Goal: Find specific page/section: Find specific page/section

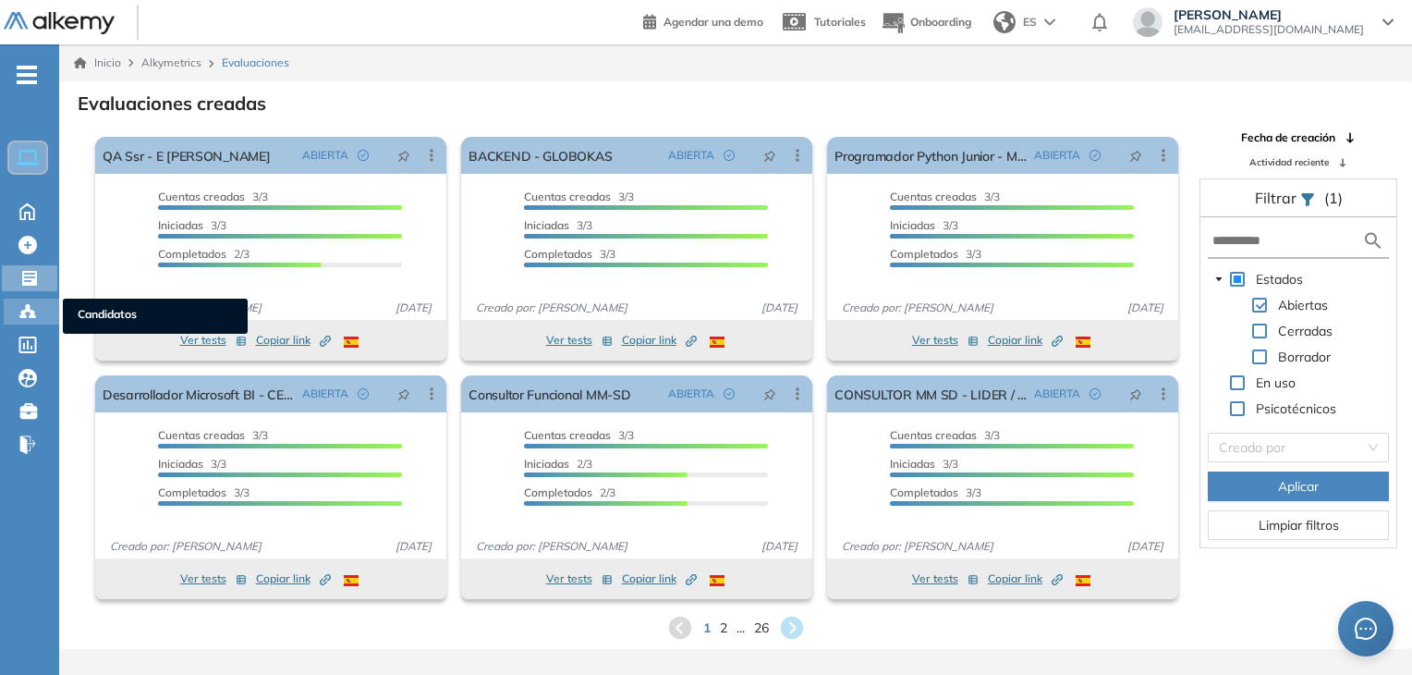
click at [35, 311] on icon at bounding box center [27, 311] width 18 height 18
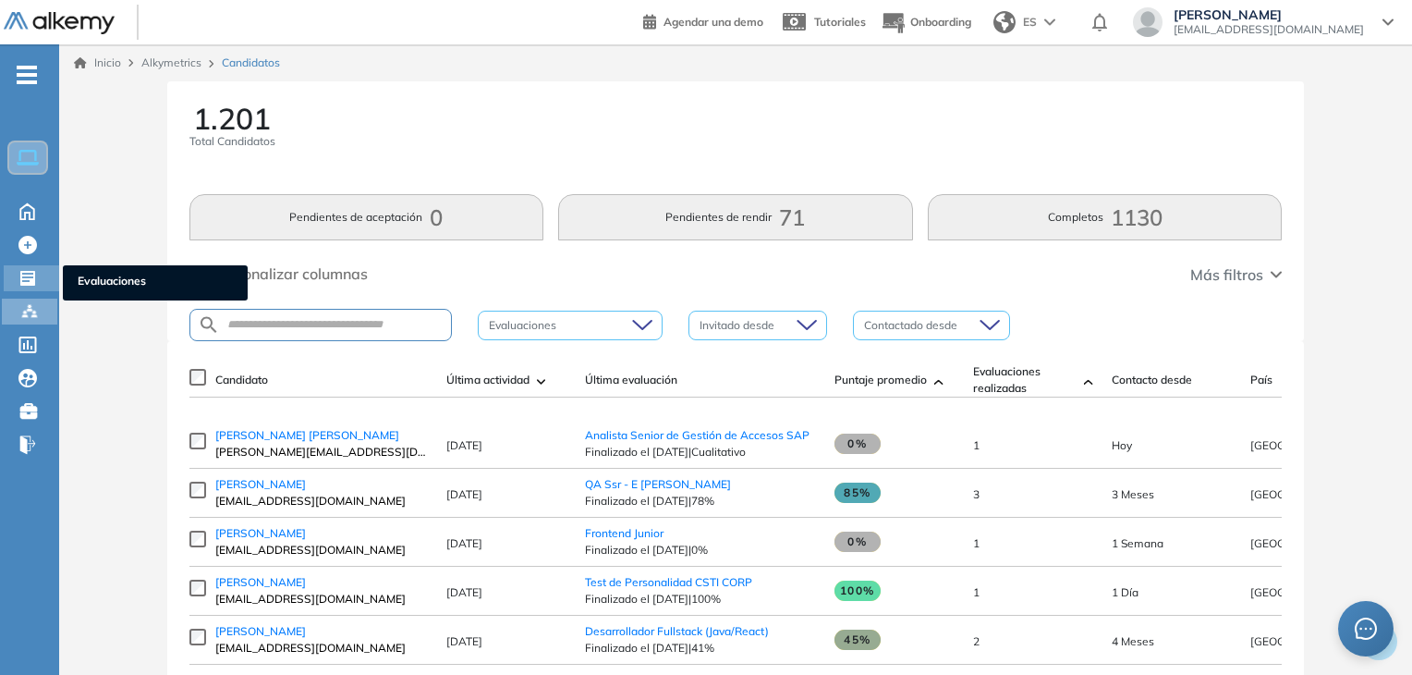
click at [26, 278] on icon at bounding box center [27, 278] width 18 height 18
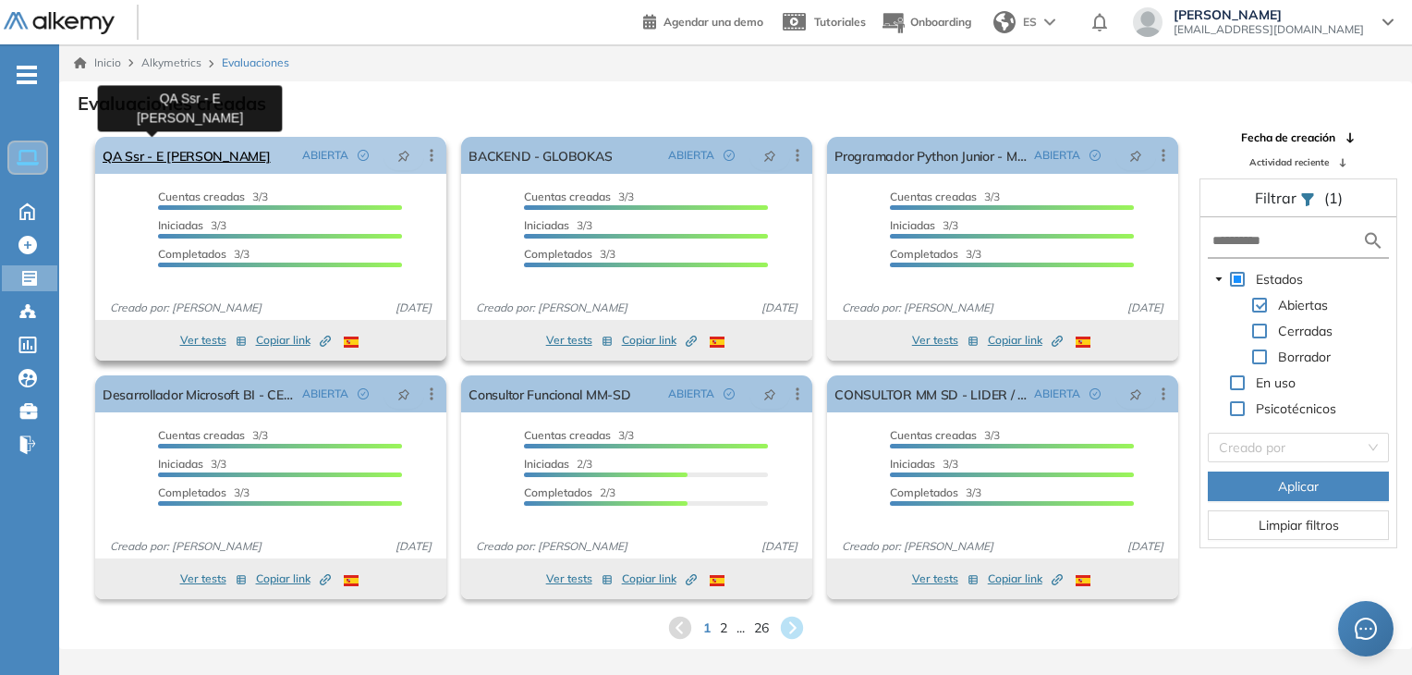
click at [154, 160] on link "QA Ssr - E [PERSON_NAME]" at bounding box center [187, 155] width 168 height 37
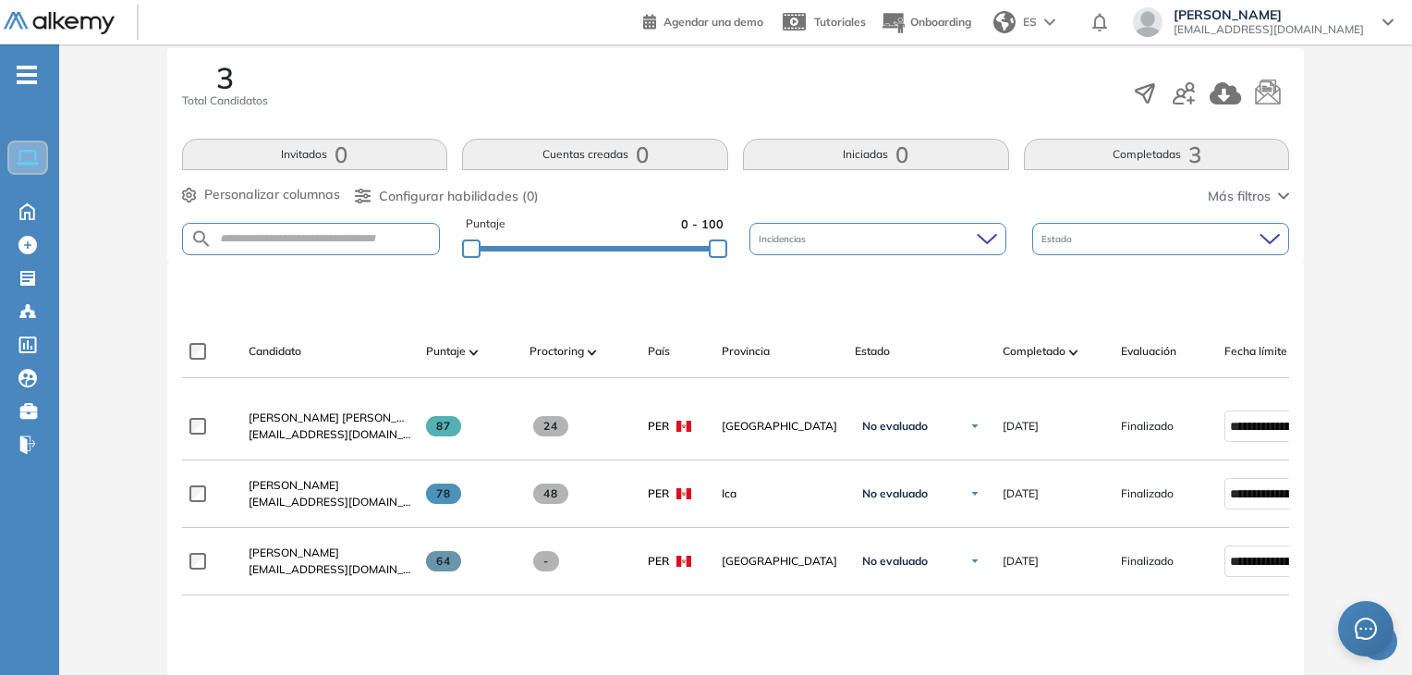
scroll to position [370, 0]
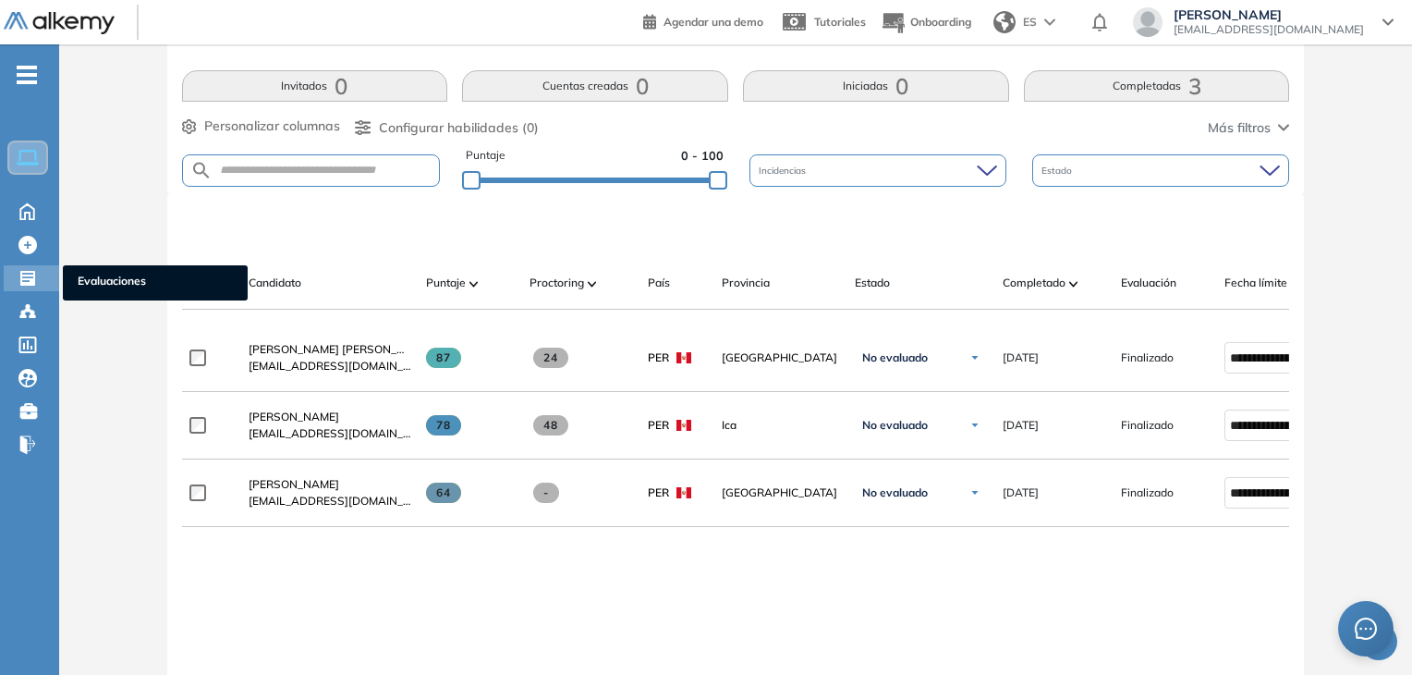
click at [29, 281] on icon at bounding box center [27, 278] width 15 height 15
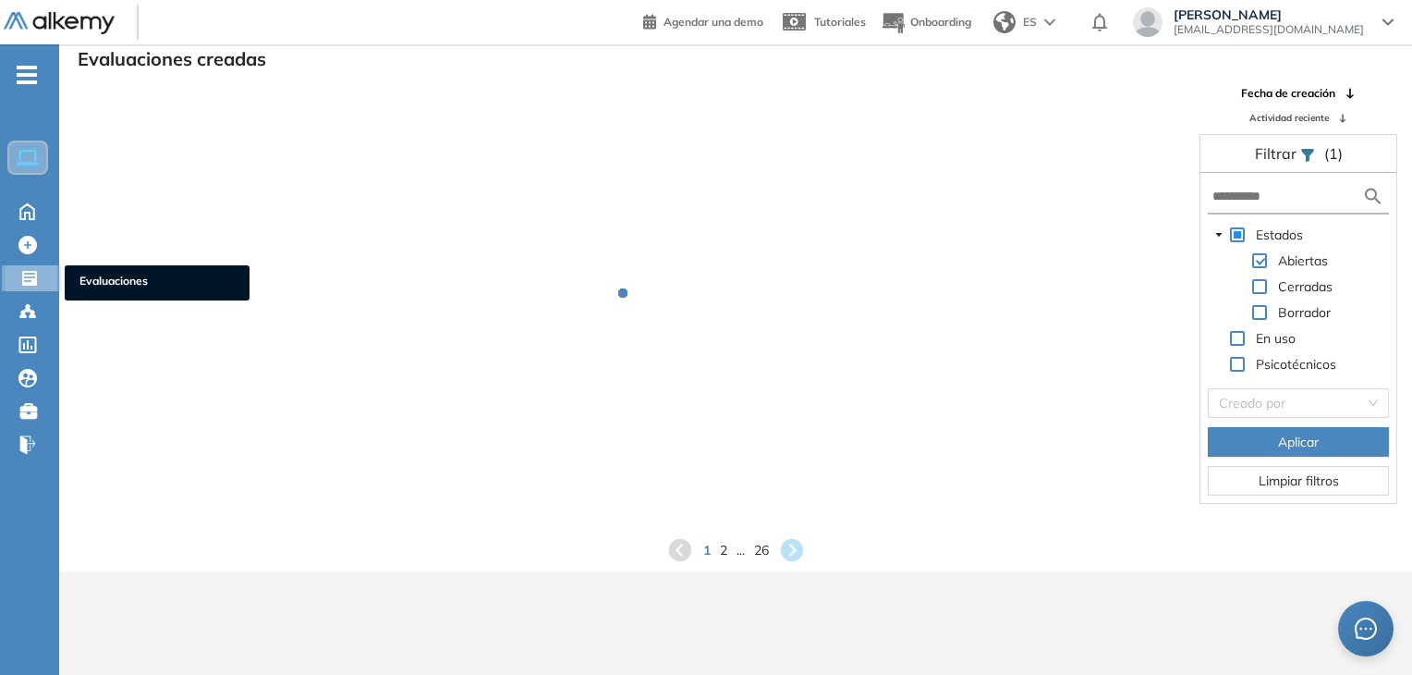
scroll to position [44, 0]
